Goal: Find contact information: Find contact information

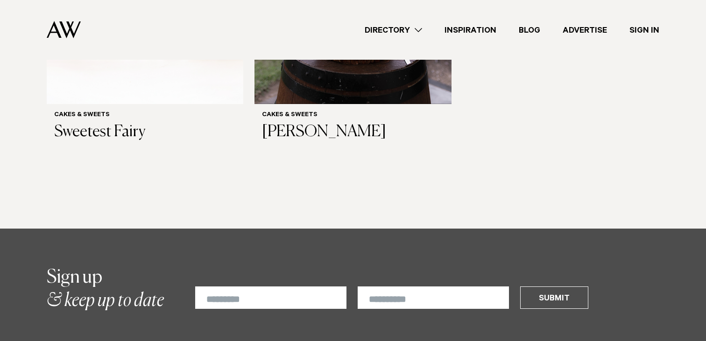
scroll to position [837, 0]
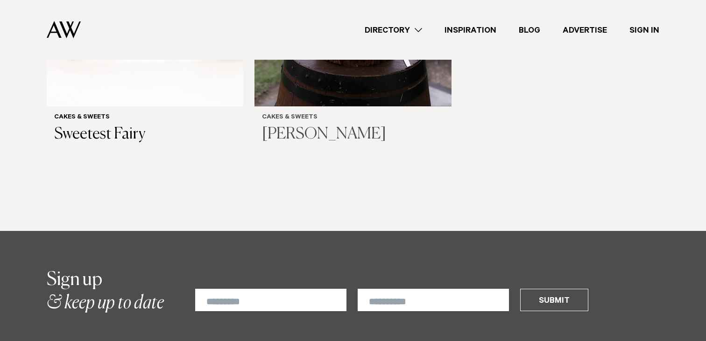
click at [363, 130] on h3 "[PERSON_NAME]" at bounding box center [353, 134] width 182 height 19
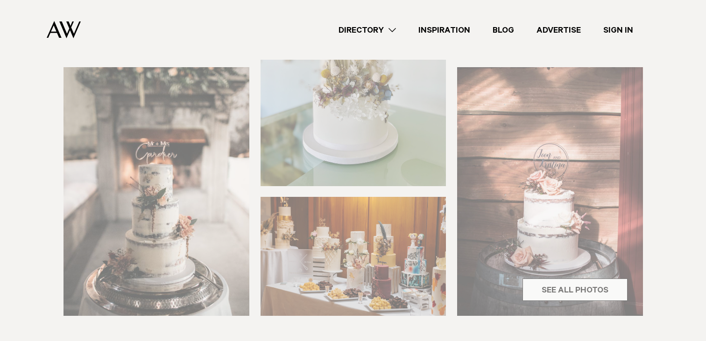
scroll to position [303, 0]
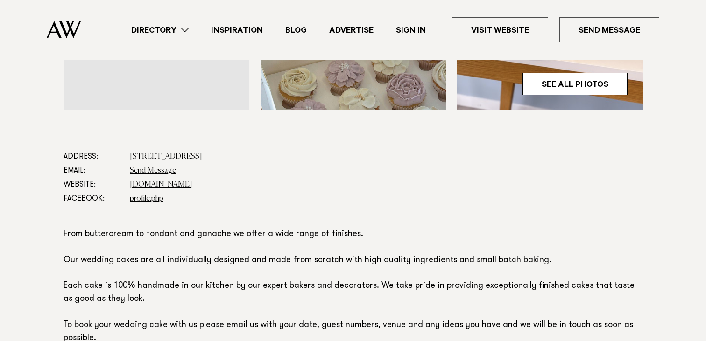
scroll to position [438, 0]
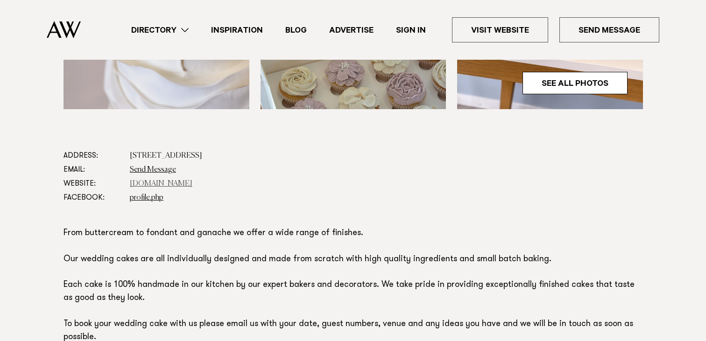
click at [192, 185] on link "www.jennamareecakes.co.nz" at bounding box center [161, 183] width 63 height 7
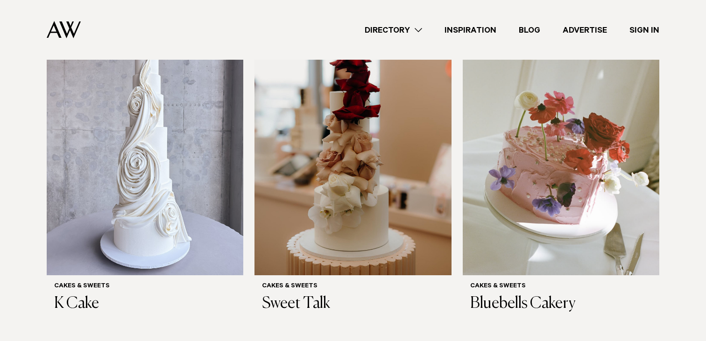
scroll to position [335, 0]
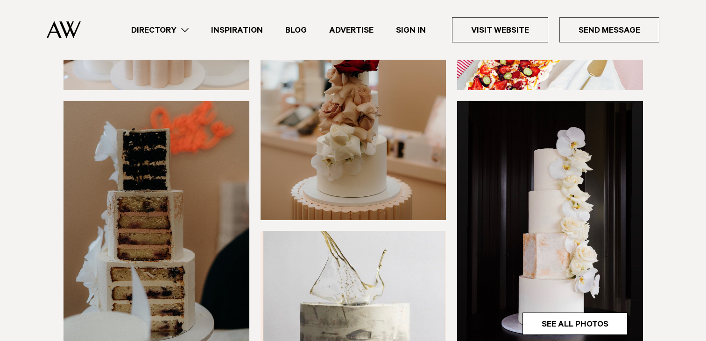
scroll to position [199, 0]
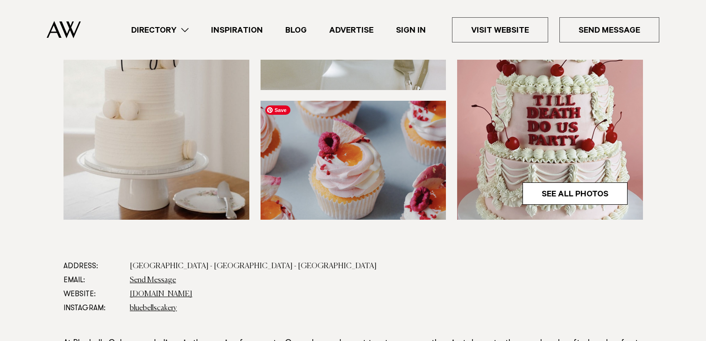
scroll to position [327, 0]
click at [166, 297] on link "[DOMAIN_NAME]" at bounding box center [161, 294] width 63 height 7
